Goal: Task Accomplishment & Management: Complete application form

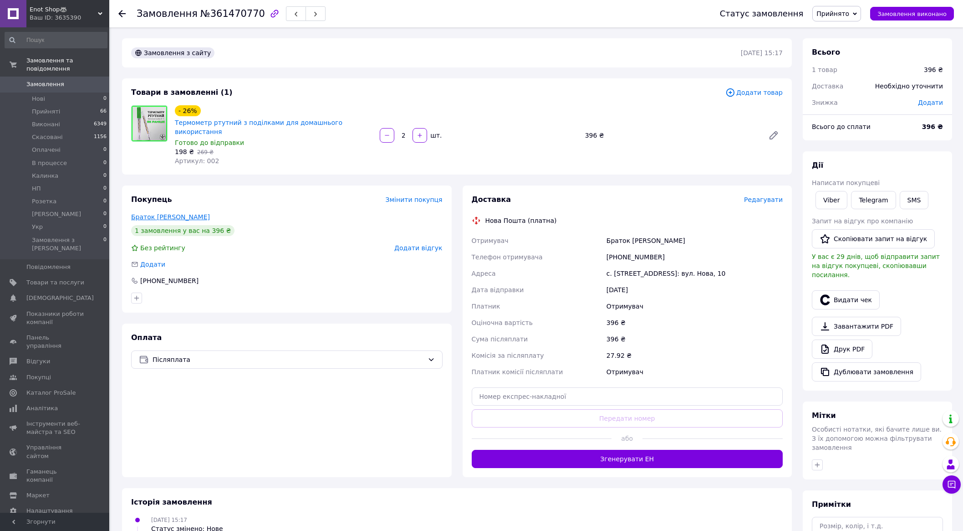
click at [163, 213] on link "Браток Артур" at bounding box center [170, 216] width 79 height 7
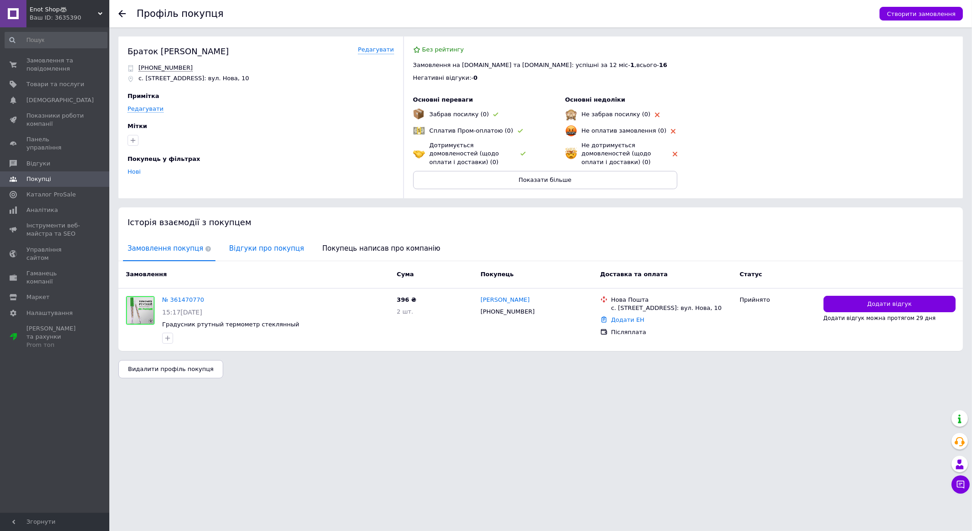
click at [260, 244] on span "Відгуки про покупця" at bounding box center [267, 248] width 84 height 23
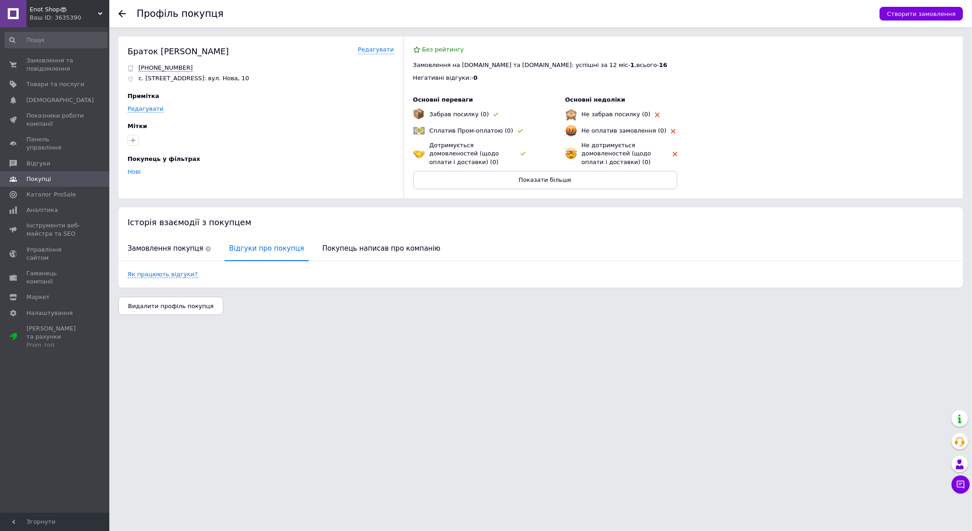
click at [352, 324] on html "Enot Shop🦝 Ваш ID: 3635390 Сайт Enot Shop🦝 Кабінет покупця Перевірити стан сист…" at bounding box center [486, 162] width 972 height 324
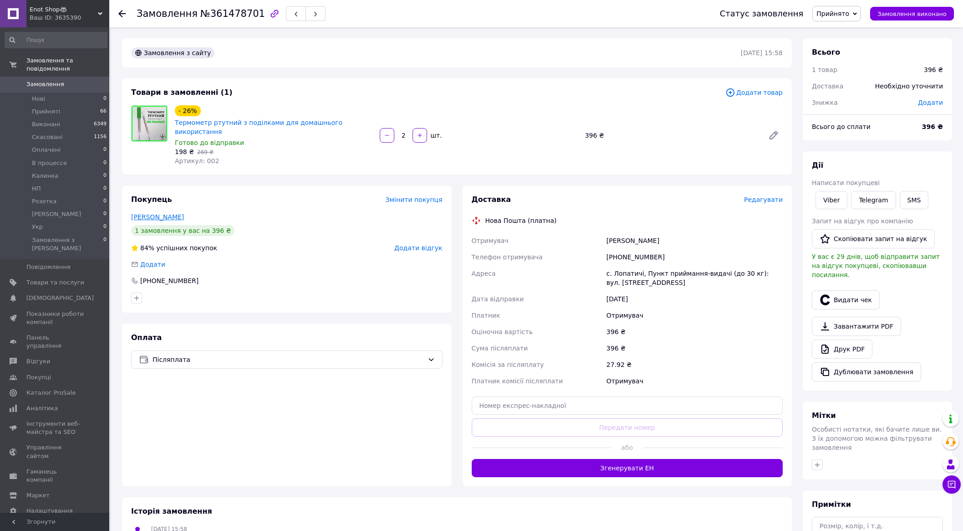
click at [155, 213] on link "Осипчук Софія" at bounding box center [157, 216] width 53 height 7
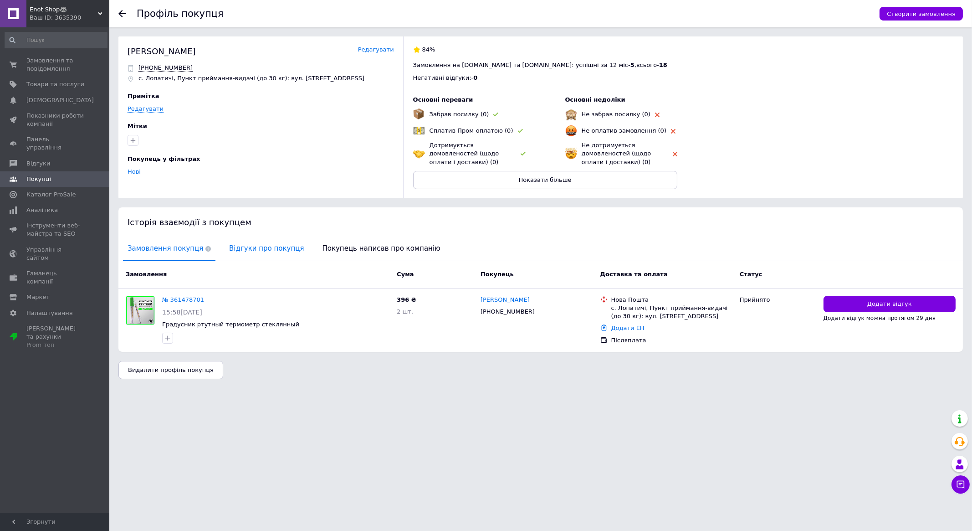
click at [246, 249] on span "Відгуки про покупця" at bounding box center [267, 248] width 84 height 23
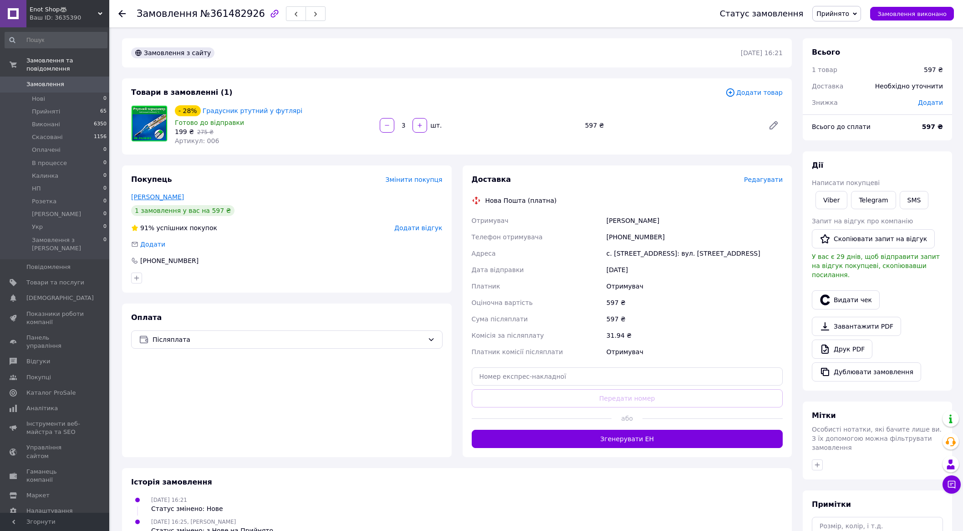
click at [162, 194] on link "Одинець Олесь" at bounding box center [157, 196] width 53 height 7
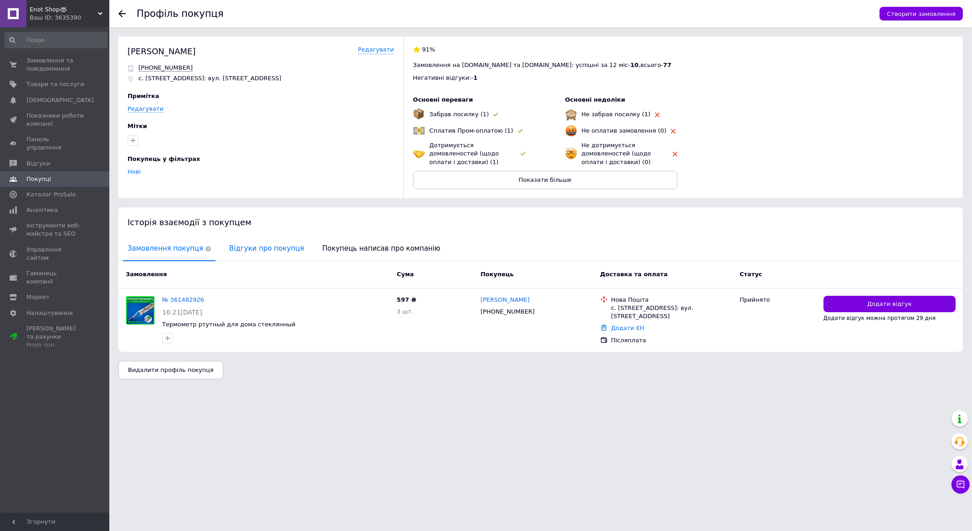
click at [249, 248] on span "Відгуки про покупця" at bounding box center [267, 248] width 84 height 23
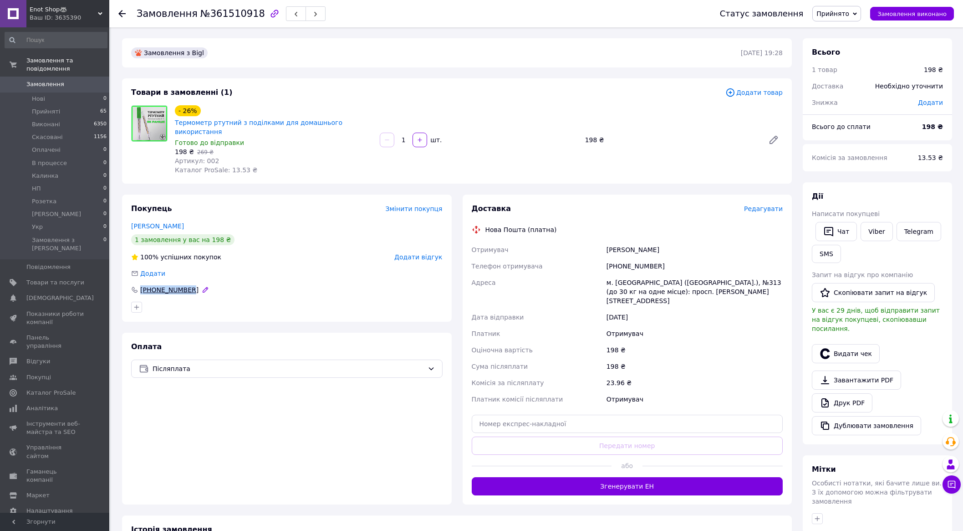
drag, startPoint x: 165, startPoint y: 282, endPoint x: 138, endPoint y: 281, distance: 26.9
click at [138, 285] on div "[PHONE_NUMBER]" at bounding box center [287, 289] width 312 height 9
copy div "[PHONE_NUMBER]"
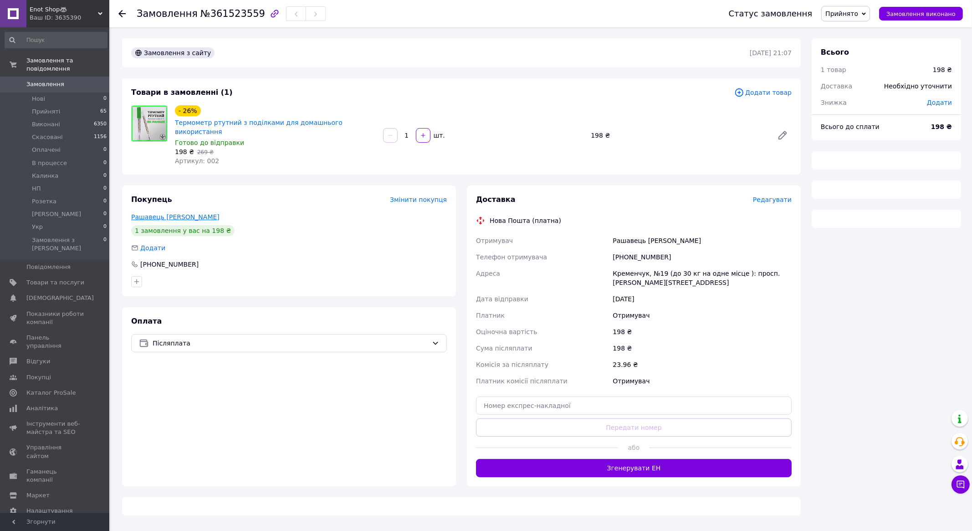
click at [162, 213] on link "Рашавець [PERSON_NAME]" at bounding box center [175, 216] width 88 height 7
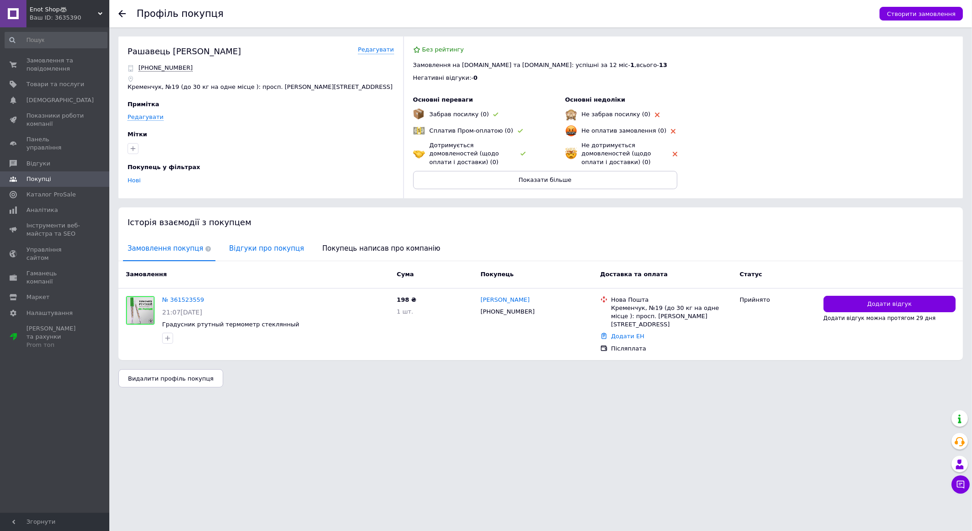
click at [244, 247] on span "Відгуки про покупця" at bounding box center [267, 248] width 84 height 23
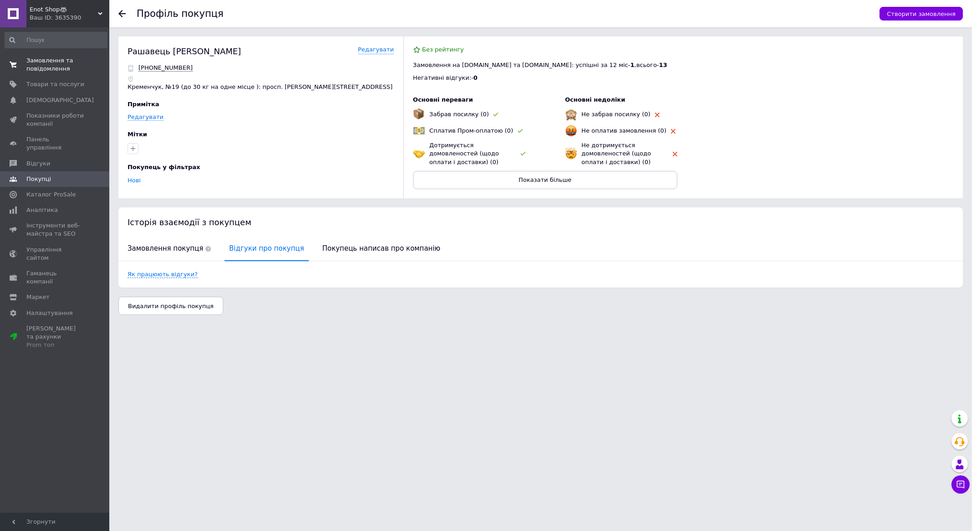
click at [69, 66] on span "Замовлення та повідомлення" at bounding box center [55, 64] width 58 height 16
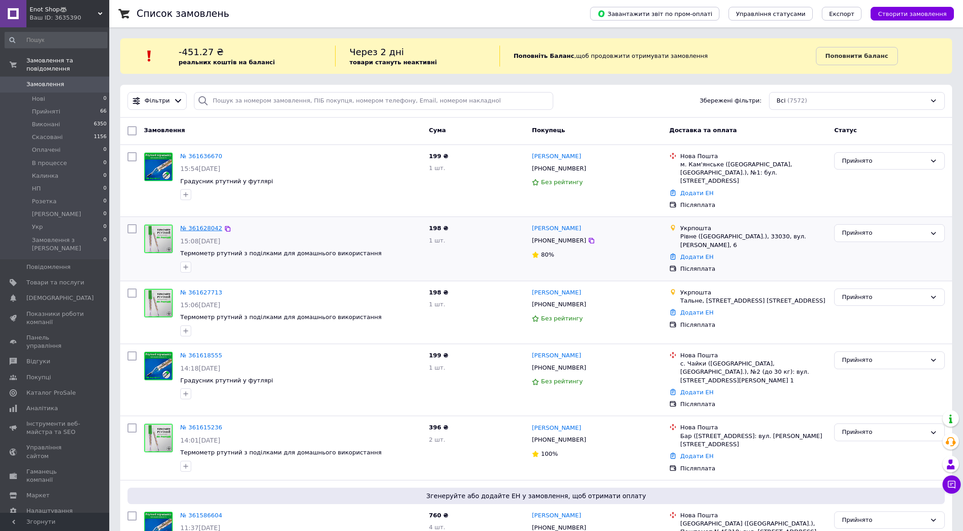
click at [200, 225] on link "№ 361628042" at bounding box center [201, 228] width 42 height 7
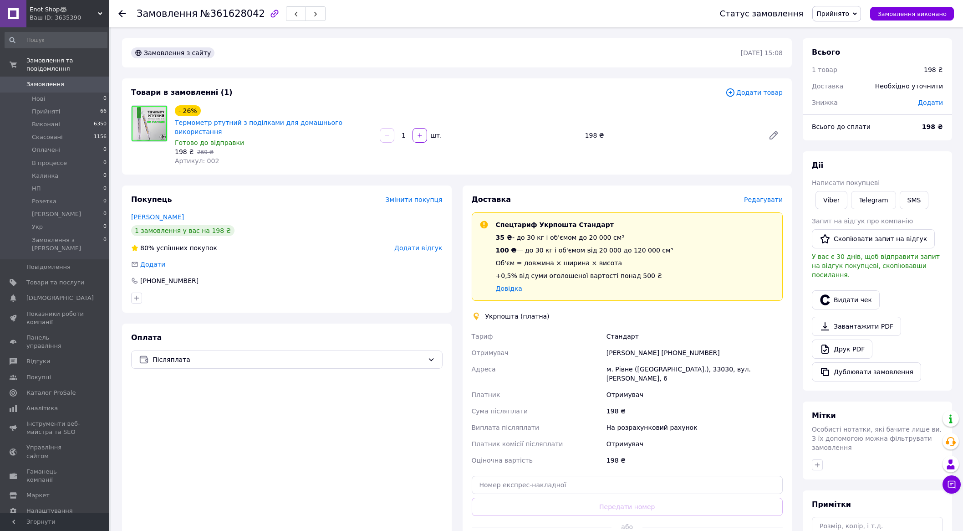
click at [167, 213] on link "Чупрова Наталія" at bounding box center [157, 216] width 53 height 7
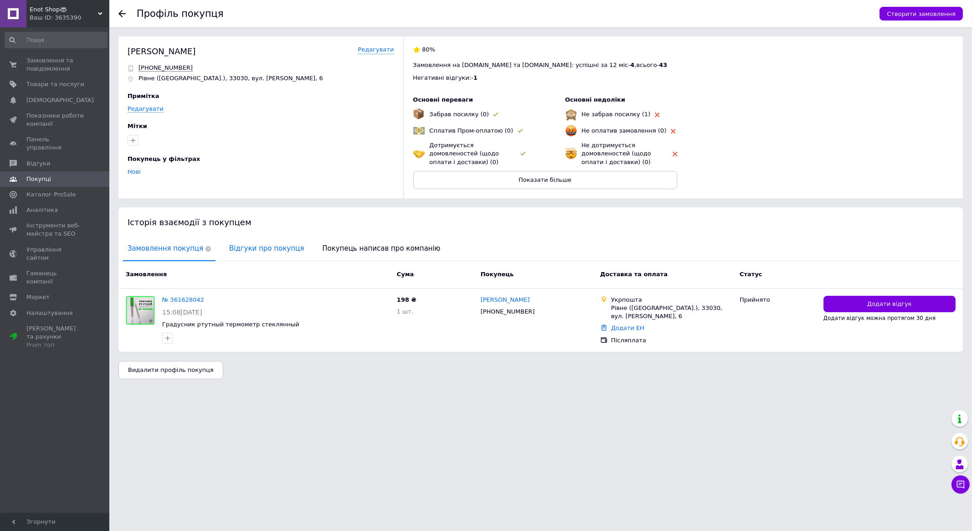
click at [250, 242] on span "Відгуки про покупця" at bounding box center [267, 248] width 84 height 23
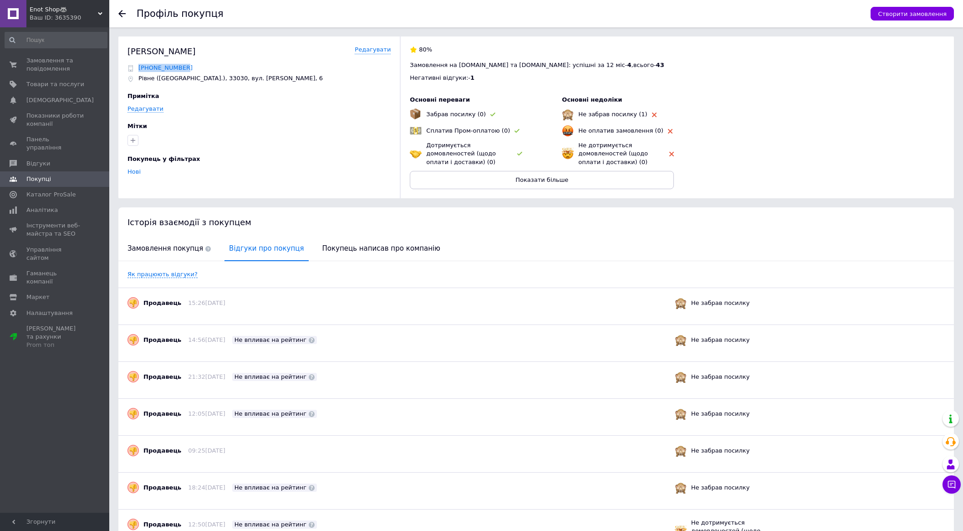
drag, startPoint x: 183, startPoint y: 68, endPoint x: 140, endPoint y: 65, distance: 42.9
click at [140, 65] on div "+380969831460" at bounding box center [259, 68] width 263 height 8
copy span "+380969831460"
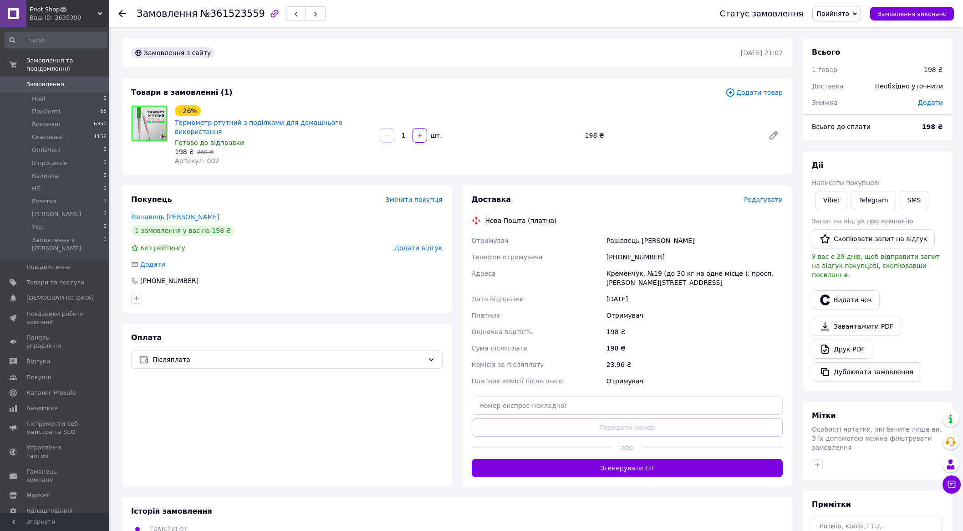
click at [154, 213] on link "Рашавець Ольга" at bounding box center [175, 216] width 88 height 7
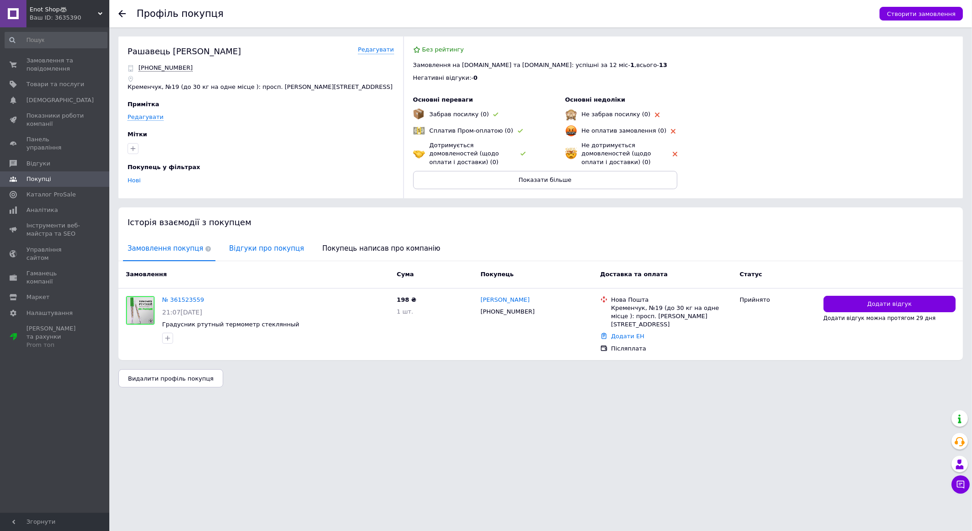
click at [250, 246] on span "Відгуки про покупця" at bounding box center [267, 248] width 84 height 23
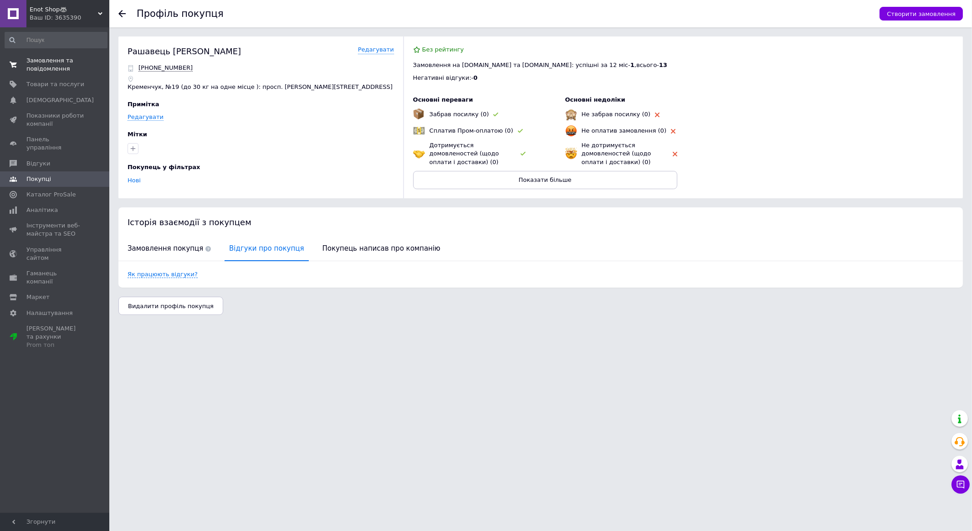
drag, startPoint x: 43, startPoint y: 60, endPoint x: 50, endPoint y: 63, distance: 7.5
click at [43, 60] on span "Замовлення та повідомлення" at bounding box center [55, 64] width 58 height 16
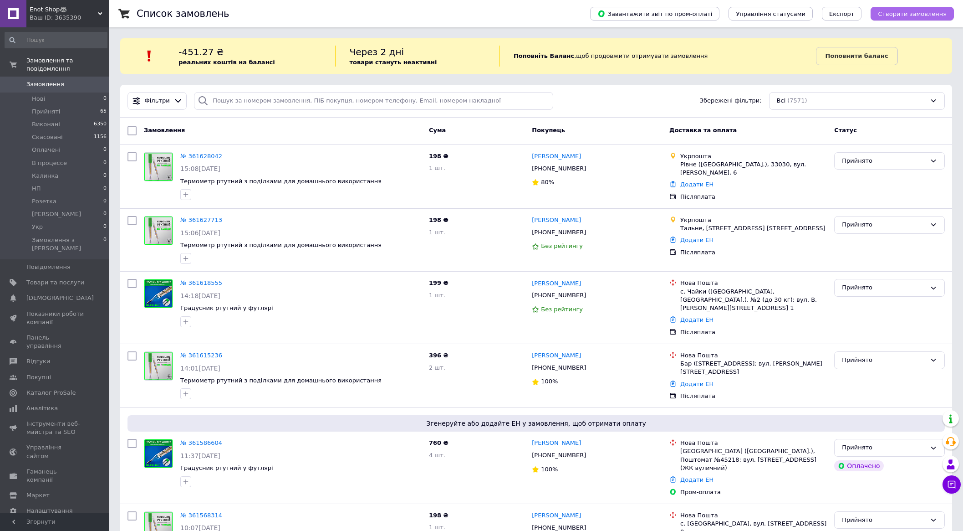
click at [895, 11] on span "Створити замовлення" at bounding box center [912, 13] width 69 height 7
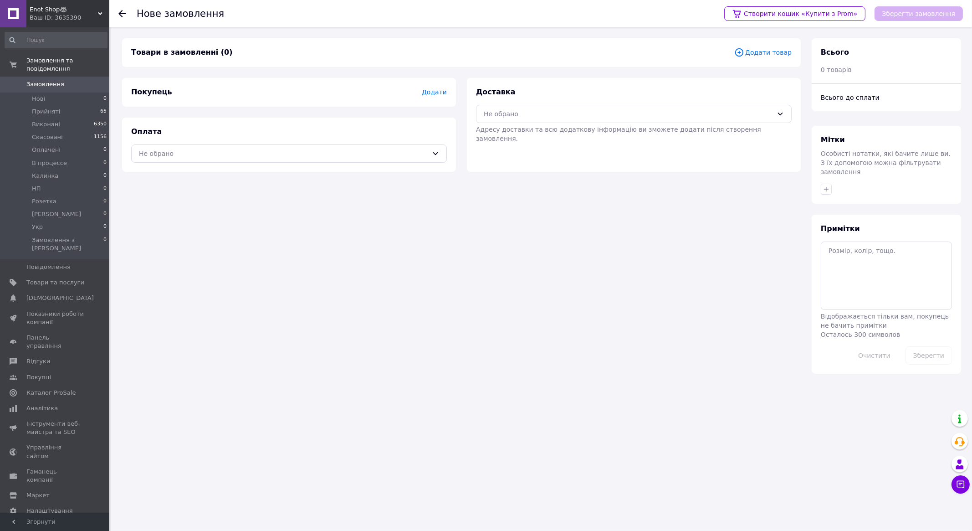
click at [435, 93] on span "Додати" at bounding box center [434, 91] width 25 height 7
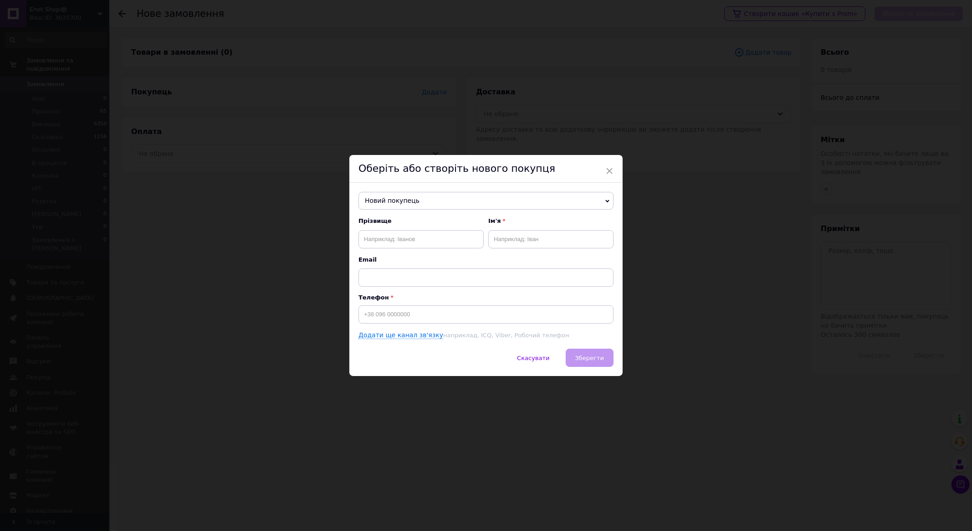
click at [426, 197] on span "Новий покупець" at bounding box center [485, 201] width 255 height 18
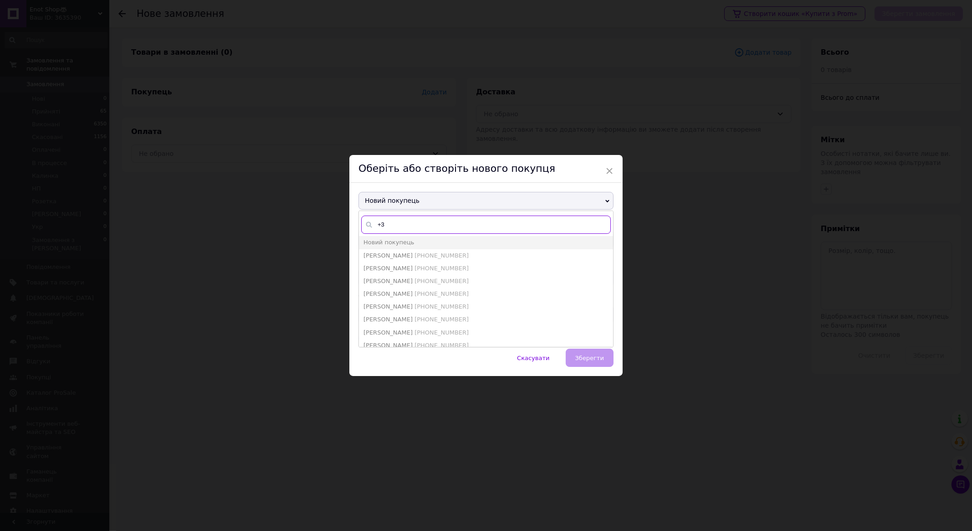
type input "+"
click at [443, 175] on div "Оберіть або створіть нового покупця" at bounding box center [485, 169] width 273 height 28
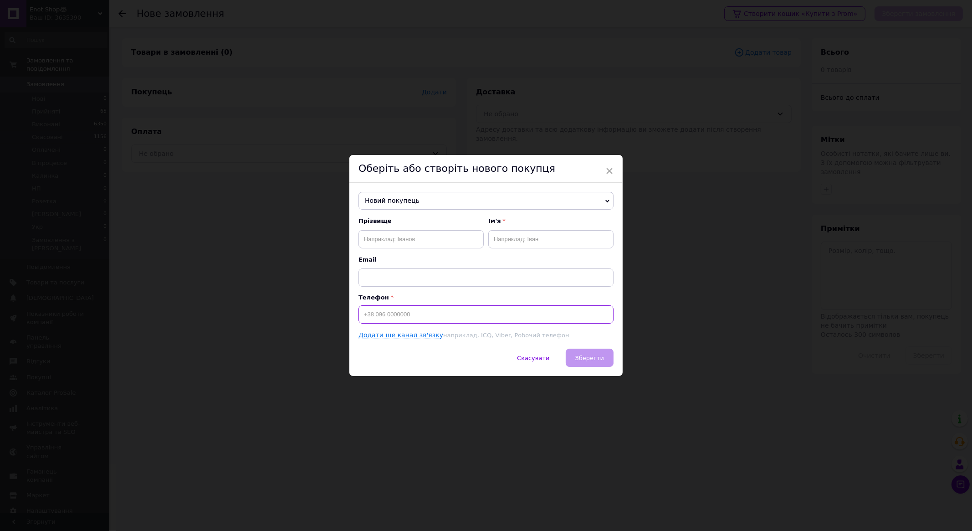
click at [389, 312] on input at bounding box center [485, 314] width 255 height 18
type input "+380503635748"
click at [424, 192] on span "Новий покупець" at bounding box center [485, 201] width 255 height 18
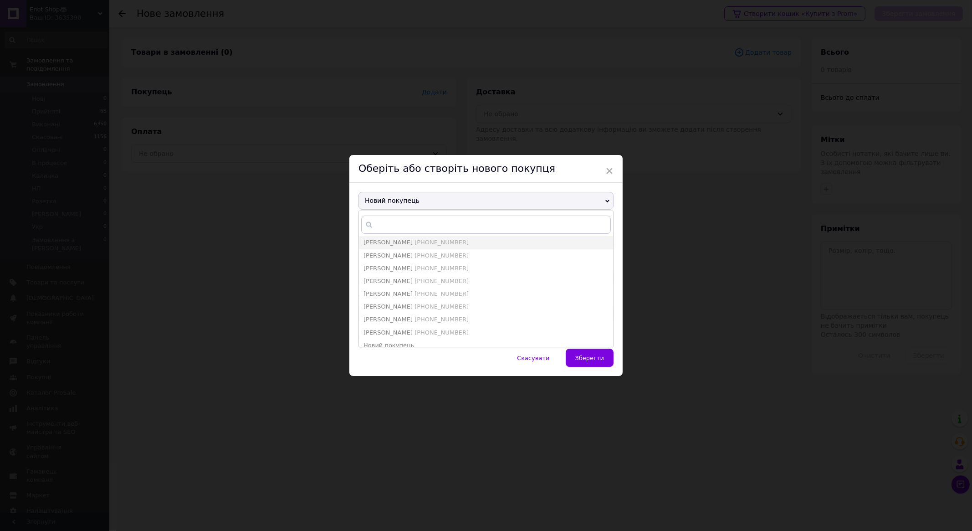
drag, startPoint x: 444, startPoint y: 200, endPoint x: 439, endPoint y: 213, distance: 13.5
click at [444, 200] on span "Новий покупець" at bounding box center [485, 201] width 255 height 18
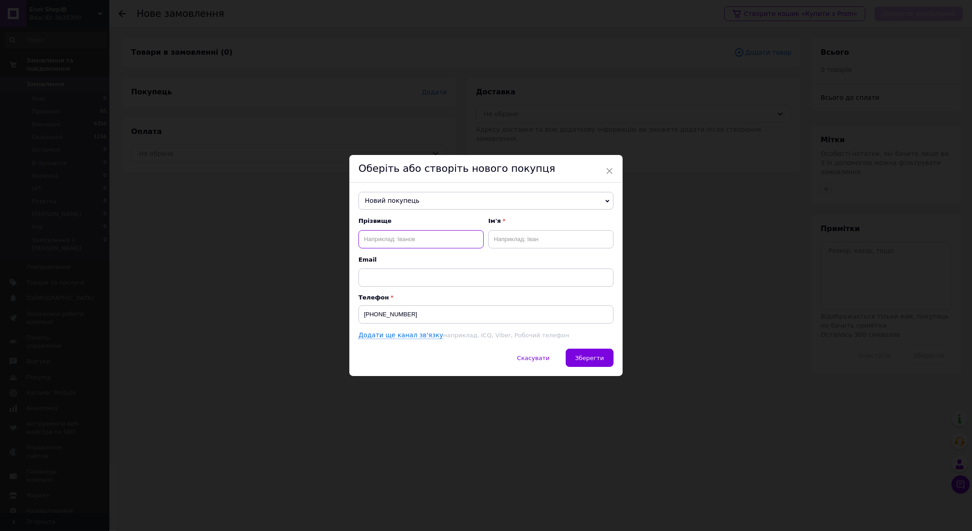
click at [428, 238] on input "text" at bounding box center [420, 239] width 125 height 18
type input "Мироненко"
type input "Сергій"
click at [586, 354] on span "Зберегти" at bounding box center [589, 357] width 29 height 7
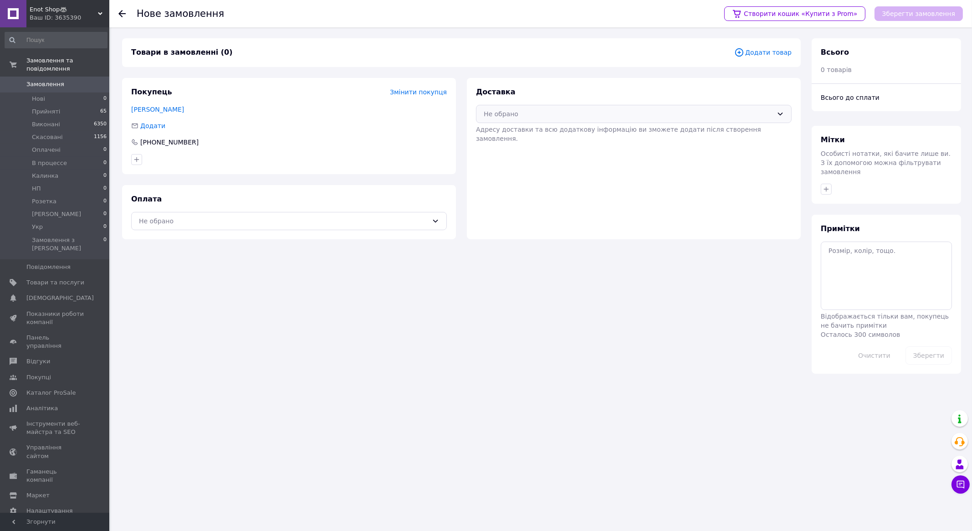
click at [511, 108] on div "Не обрано" at bounding box center [634, 114] width 316 height 18
click at [521, 130] on span "Нова Пошта (платна)" at bounding box center [640, 133] width 286 height 9
click at [373, 224] on div "Не обрано" at bounding box center [283, 221] width 289 height 10
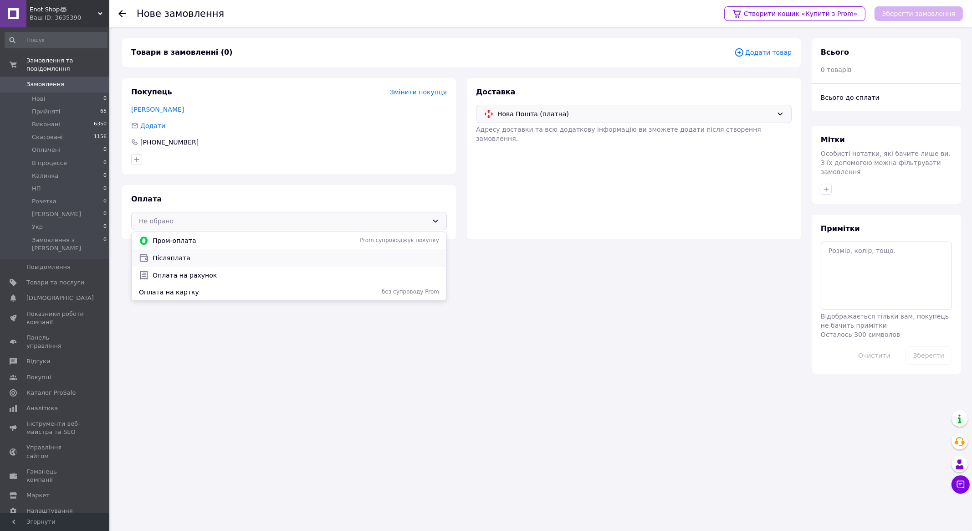
click at [336, 256] on span "Післяплата" at bounding box center [296, 257] width 286 height 9
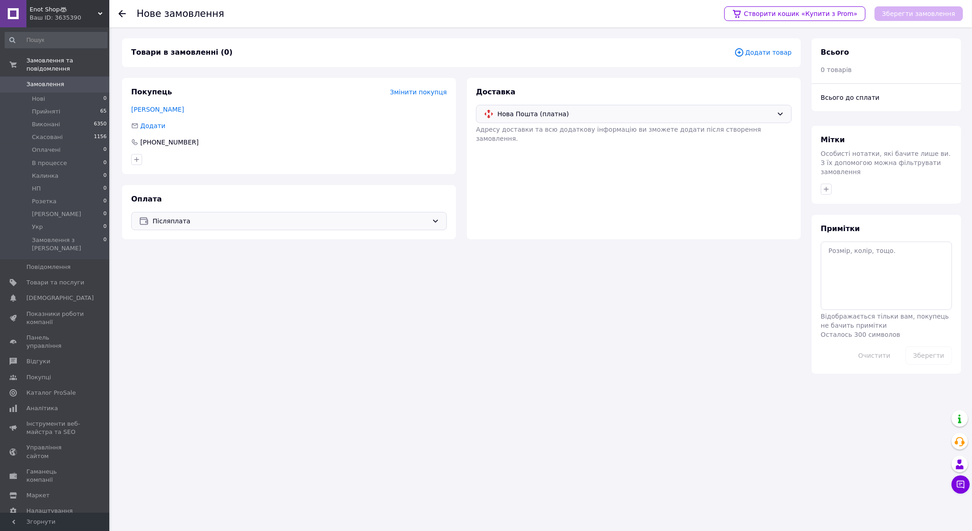
click at [770, 52] on span "Додати товар" at bounding box center [762, 52] width 57 height 10
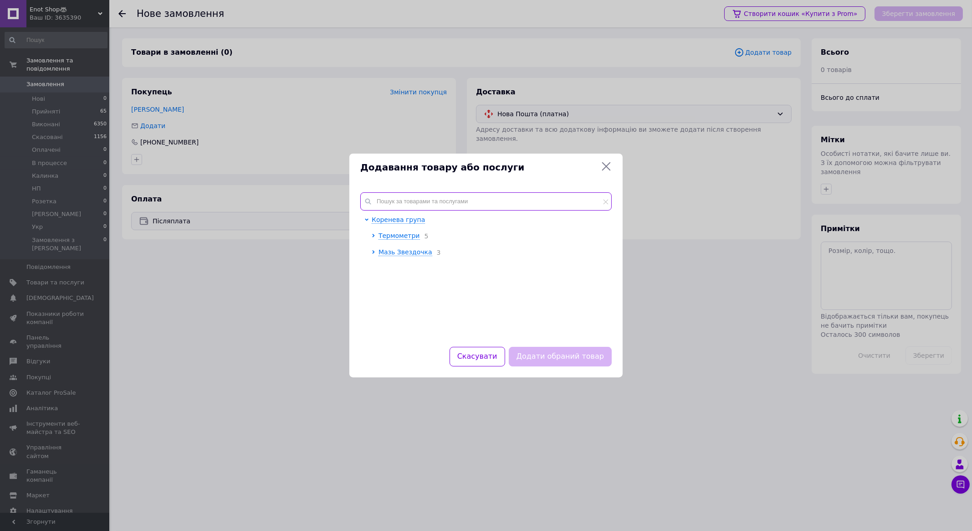
click at [443, 203] on input "text" at bounding box center [485, 201] width 251 height 18
click at [402, 239] on span "Термометри" at bounding box center [398, 235] width 41 height 7
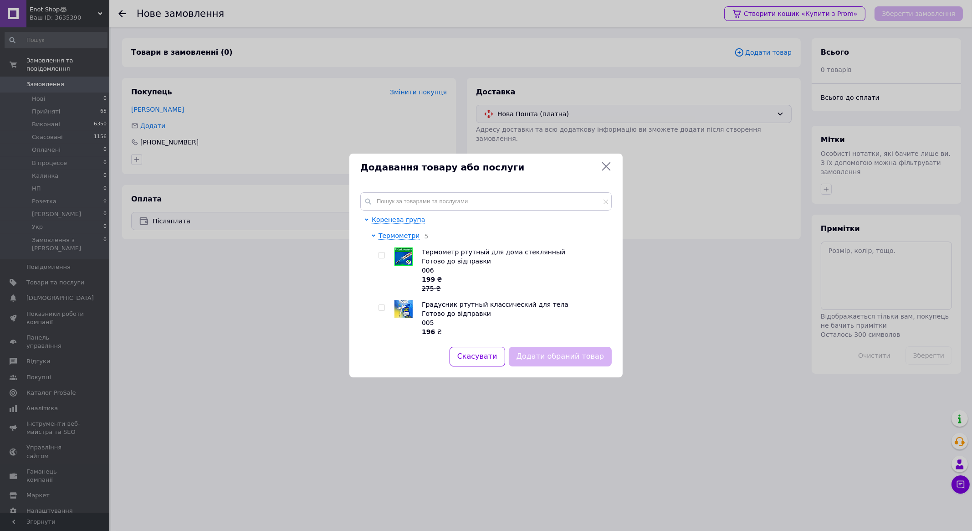
drag, startPoint x: 382, startPoint y: 256, endPoint x: 525, endPoint y: 323, distance: 157.9
click at [382, 257] on input "checkbox" at bounding box center [381, 255] width 6 height 6
checkbox input "true"
click at [576, 354] on button "Додати обраний товар" at bounding box center [560, 357] width 103 height 20
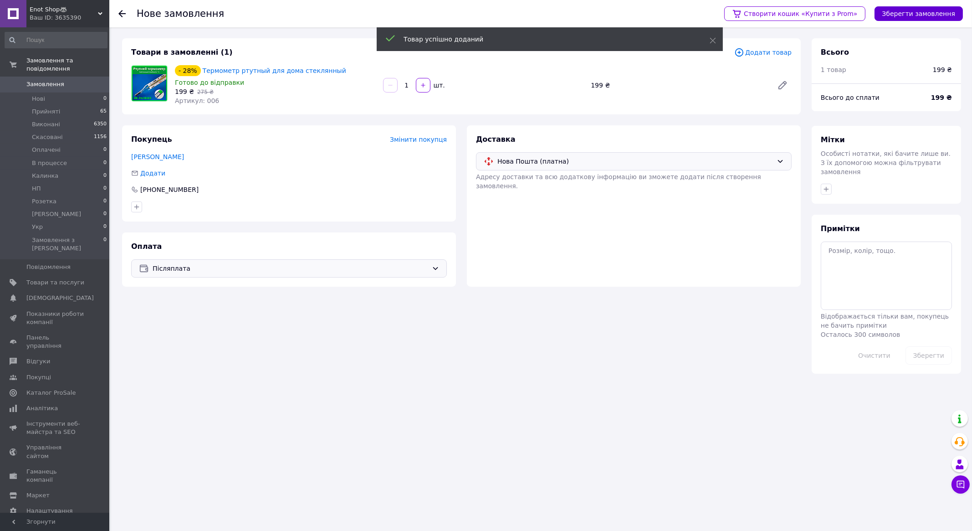
click at [910, 12] on button "Зберегти замовлення" at bounding box center [918, 13] width 88 height 15
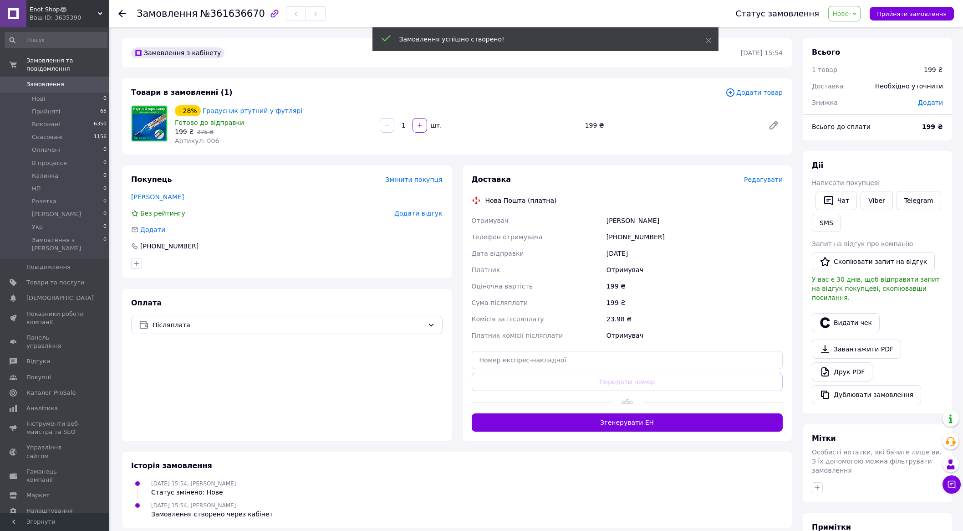
click at [760, 177] on span "Редагувати" at bounding box center [763, 179] width 39 height 7
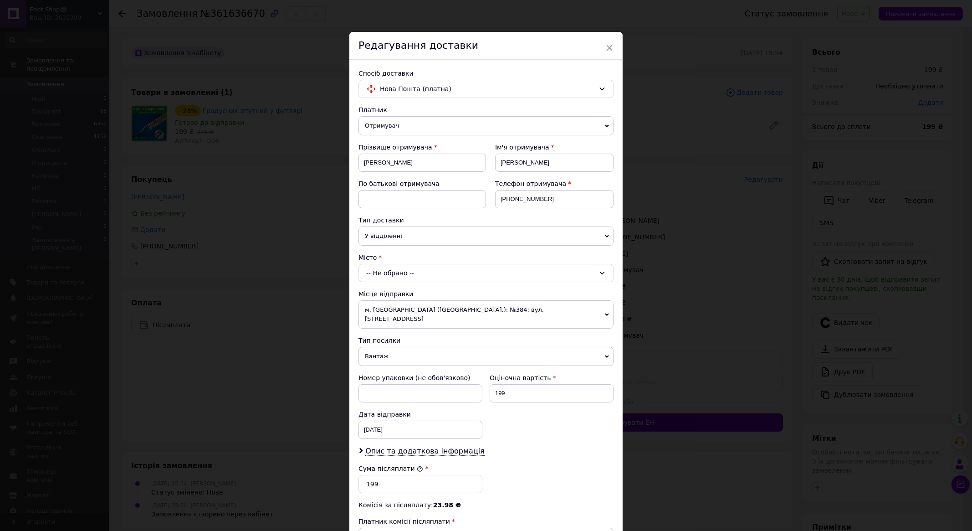
click at [414, 272] on div "-- Не обрано --" at bounding box center [485, 273] width 255 height 18
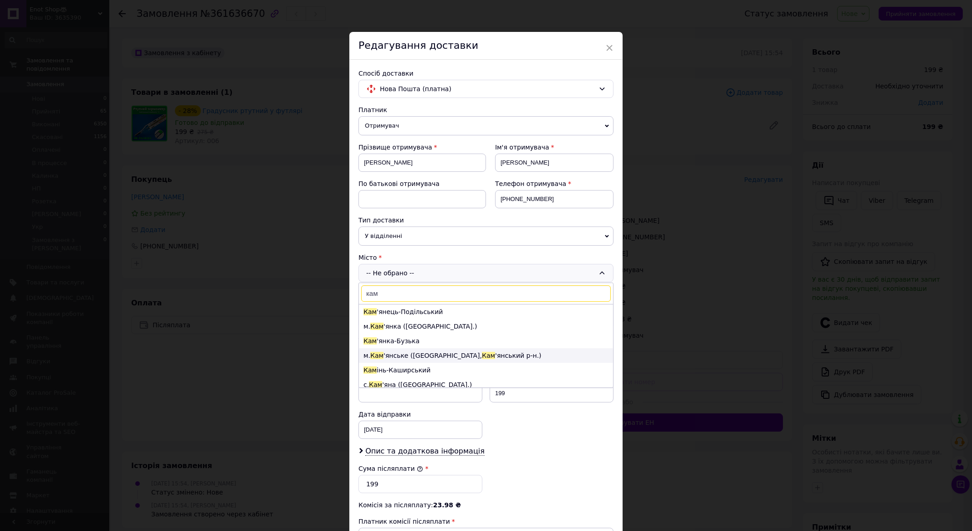
type input "кам"
click at [417, 354] on li "м. Кам 'янське (Дніпропетровська обл., Кам 'янський р-н.)" at bounding box center [486, 355] width 254 height 15
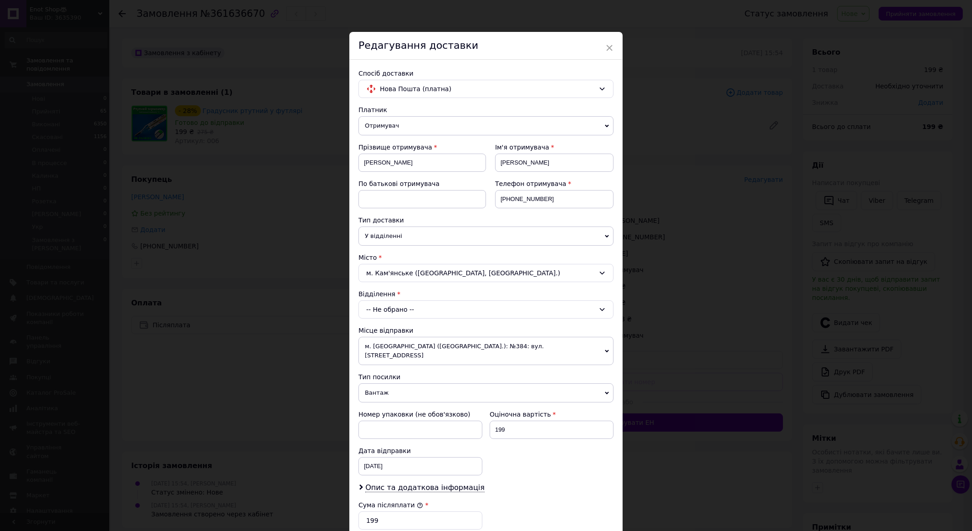
click at [408, 311] on div "-- Не обрано --" at bounding box center [485, 309] width 255 height 18
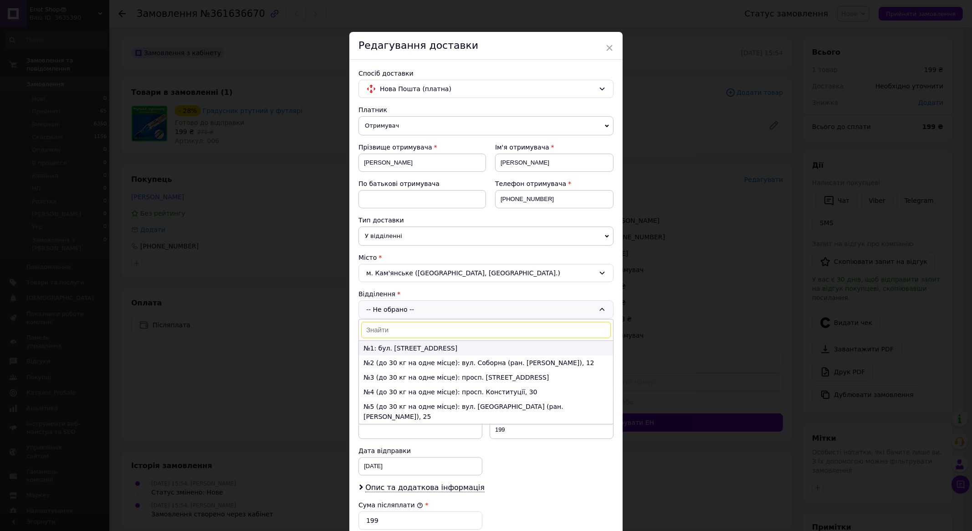
click at [401, 347] on li "№1: бул. Незалежності, 2а" at bounding box center [486, 348] width 254 height 15
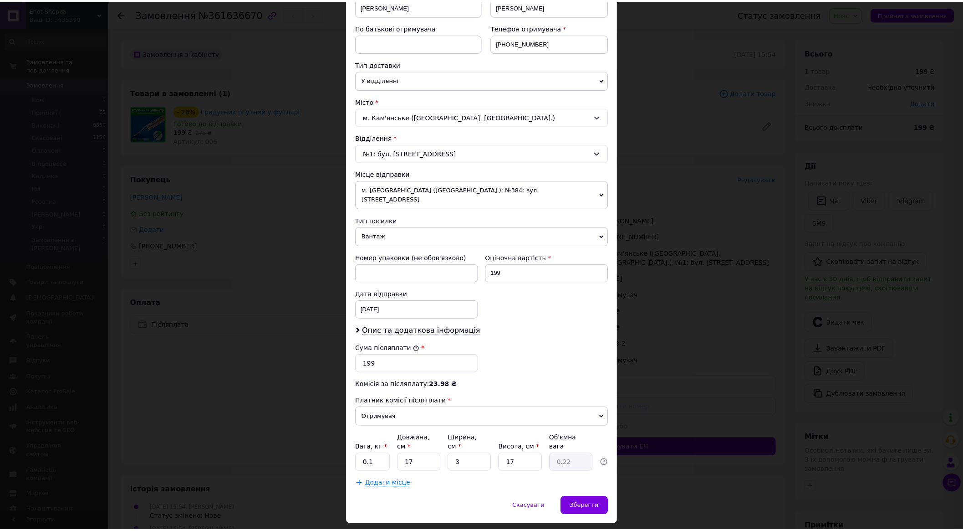
scroll to position [162, 0]
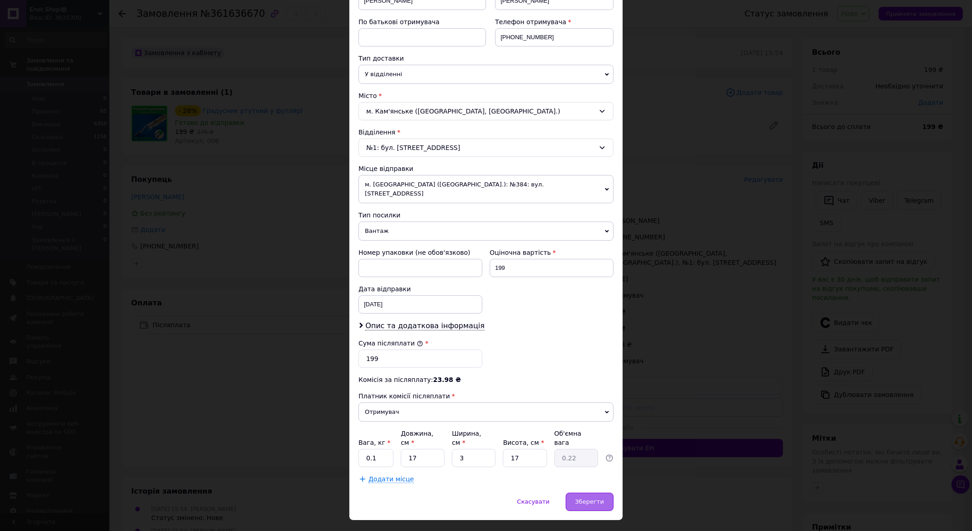
click at [593, 498] on span "Зберегти" at bounding box center [589, 501] width 29 height 7
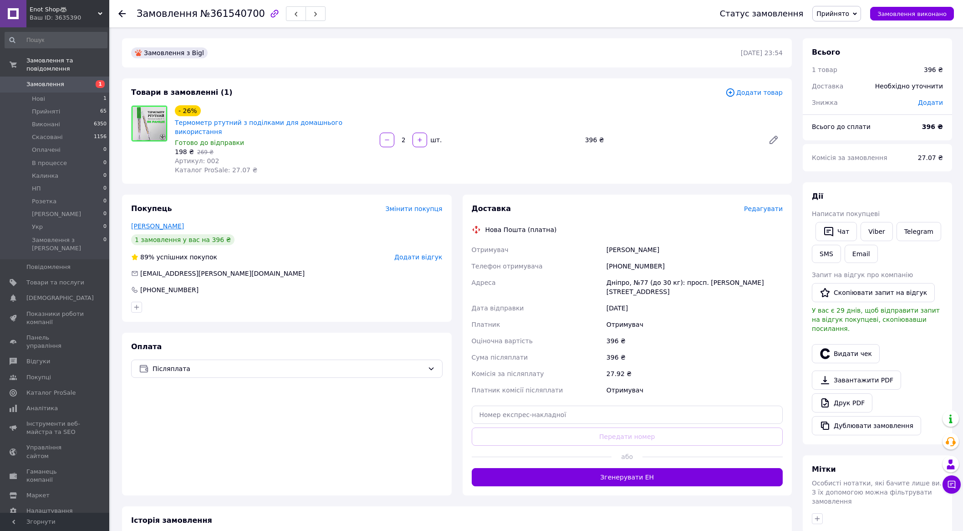
click at [150, 222] on link "Ткач Елена" at bounding box center [157, 225] width 53 height 7
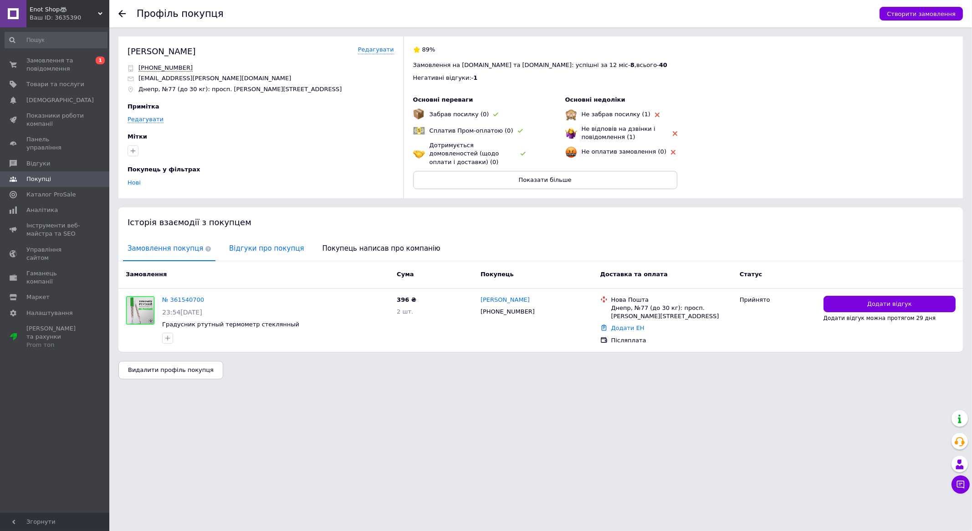
click at [245, 243] on span "Відгуки про покупця" at bounding box center [267, 248] width 84 height 23
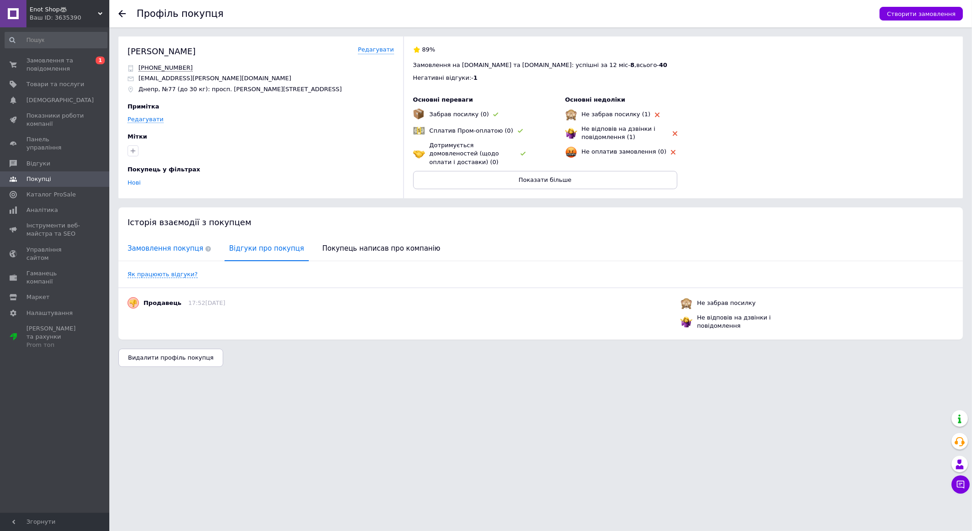
click at [180, 244] on span "Замовлення покупця" at bounding box center [169, 248] width 92 height 23
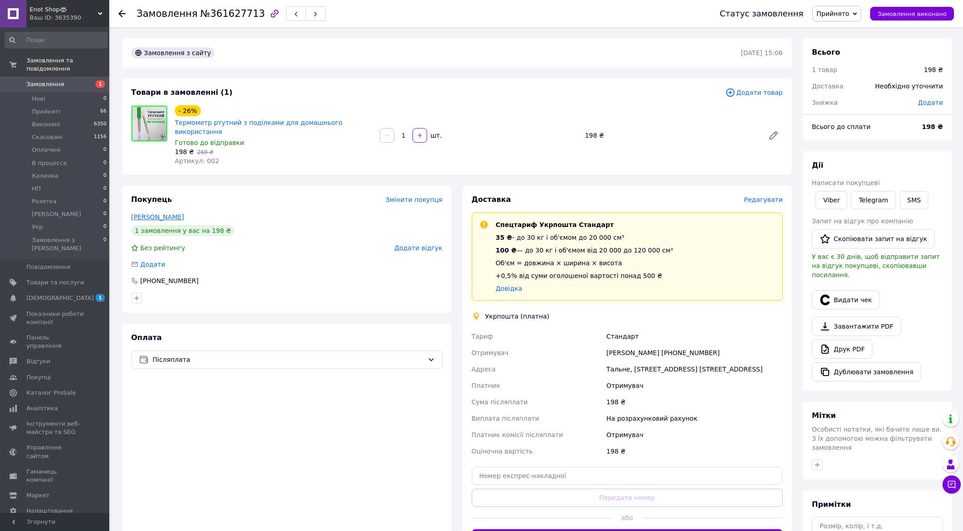
click at [158, 213] on link "[PERSON_NAME]" at bounding box center [157, 216] width 53 height 7
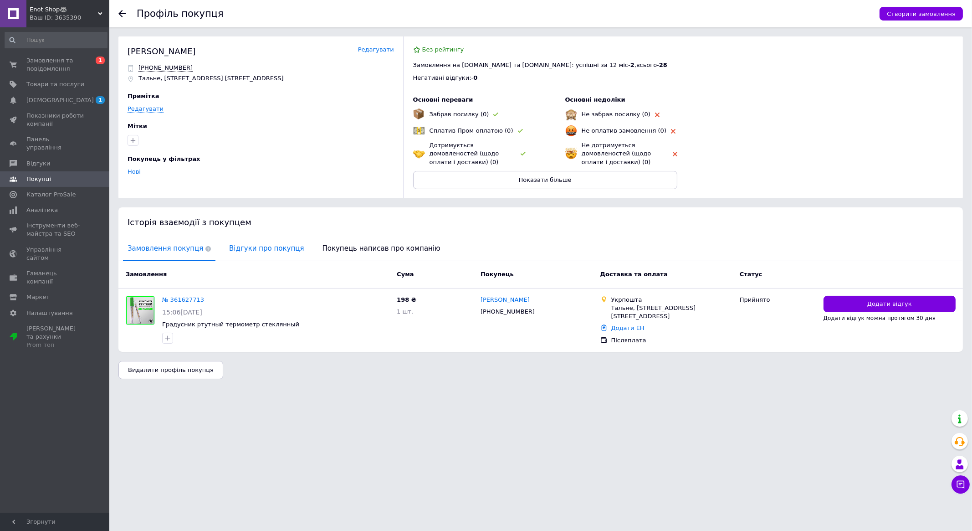
click at [253, 250] on span "Відгуки про покупця" at bounding box center [267, 248] width 84 height 23
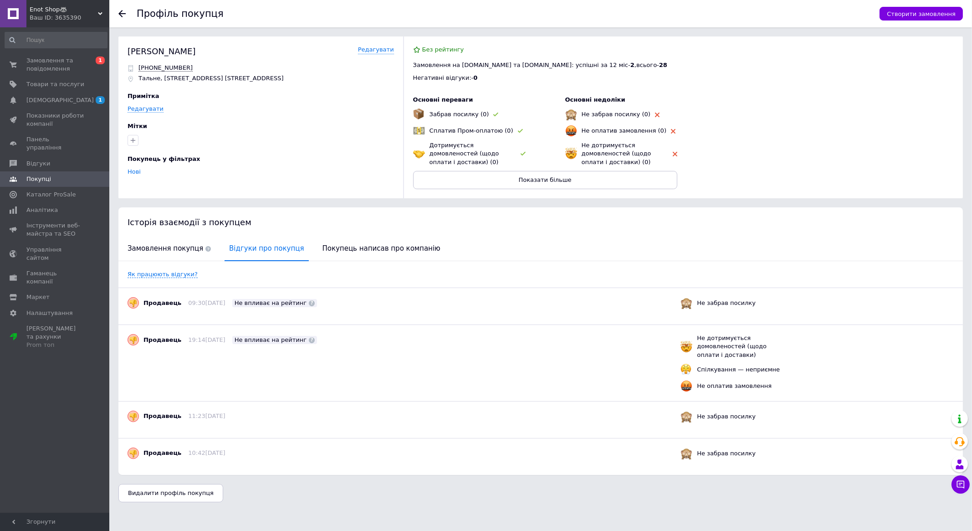
click at [483, 490] on div "Видалити профіль покупця" at bounding box center [540, 493] width 844 height 18
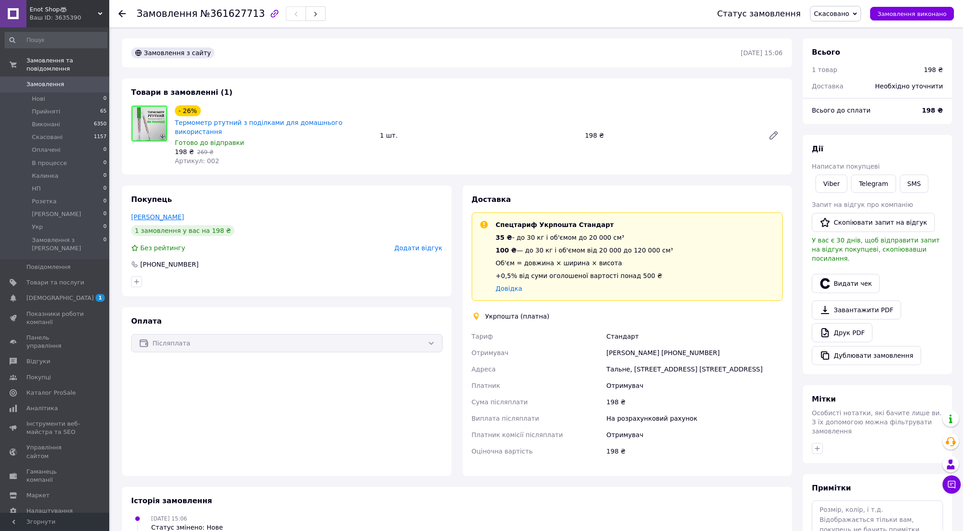
click at [174, 213] on link "[PERSON_NAME]" at bounding box center [157, 216] width 53 height 7
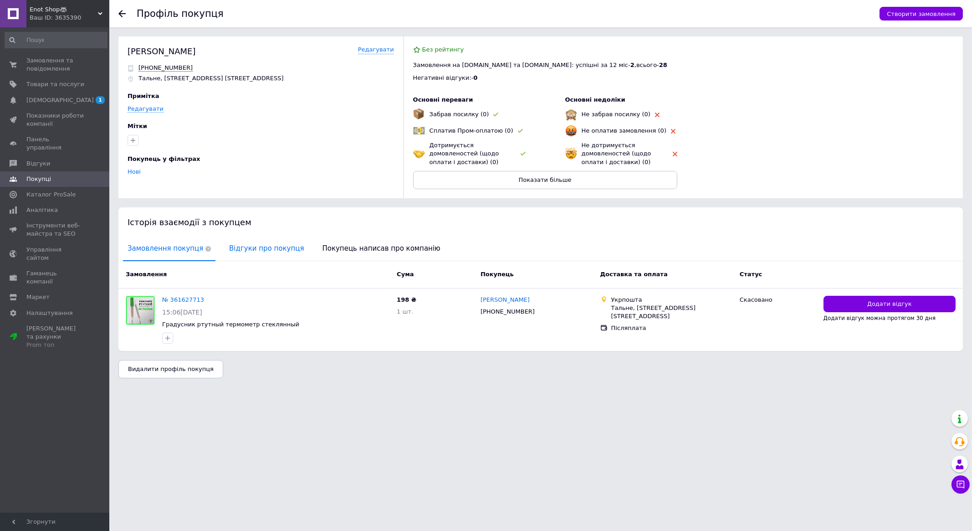
click at [256, 248] on span "Відгуки про покупця" at bounding box center [267, 248] width 84 height 23
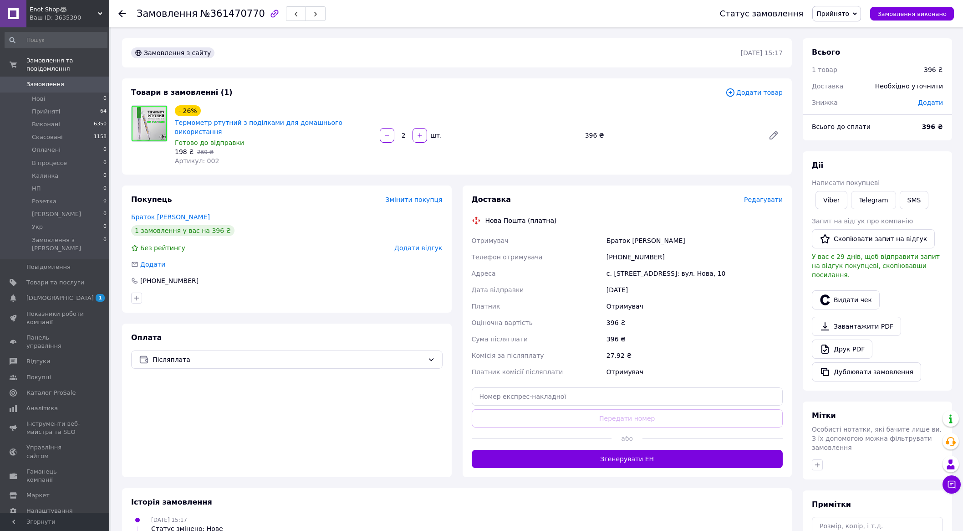
click at [163, 213] on link "Браток [PERSON_NAME]" at bounding box center [170, 216] width 79 height 7
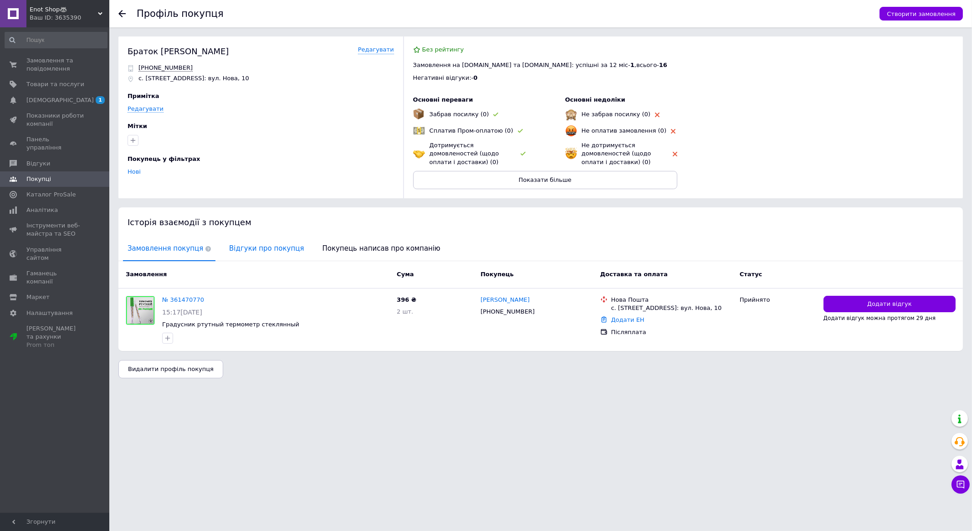
click at [254, 246] on span "Відгуки про покупця" at bounding box center [267, 248] width 84 height 23
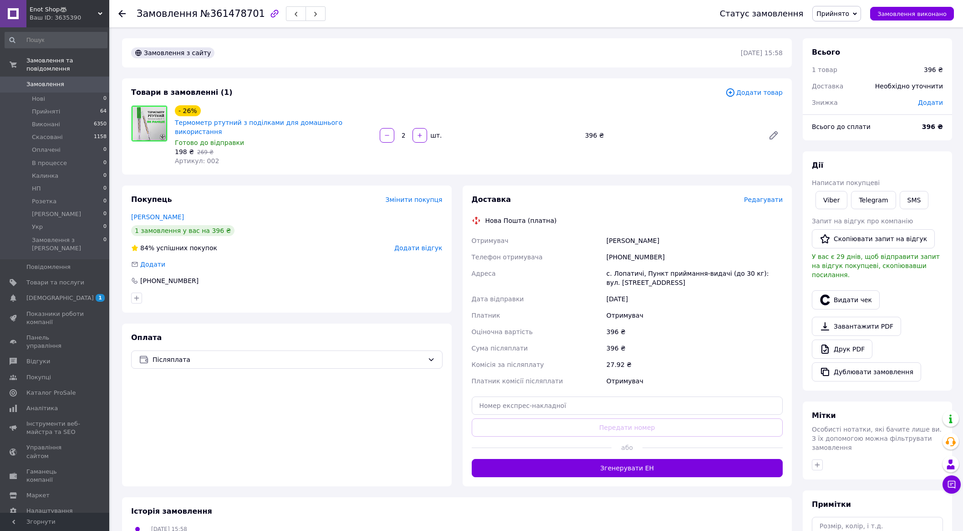
click at [257, 228] on div "Покупець Змінити покупця [PERSON_NAME] 1 замовлення у вас на 396 ₴ 84% успішних…" at bounding box center [287, 248] width 330 height 127
click at [149, 213] on link "[PERSON_NAME]" at bounding box center [157, 216] width 53 height 7
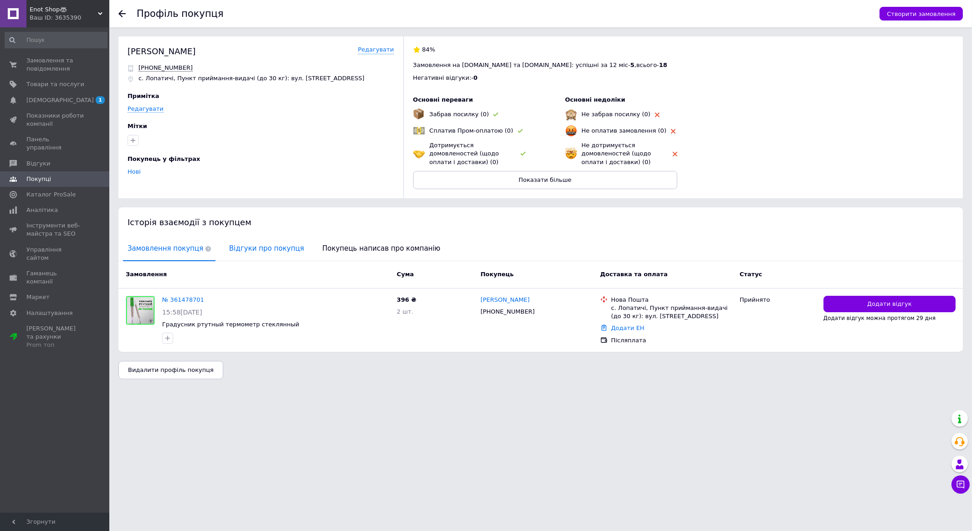
click at [274, 245] on span "Відгуки про покупця" at bounding box center [267, 248] width 84 height 23
